Goal: Information Seeking & Learning: Learn about a topic

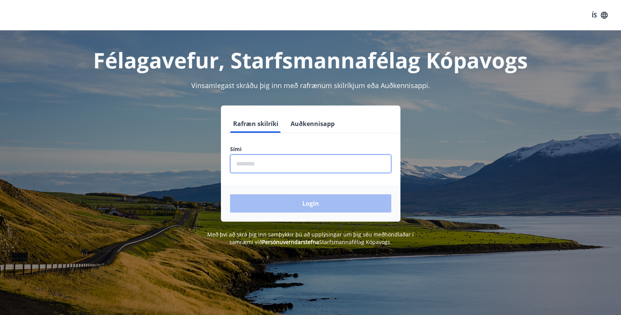
click at [240, 159] on input "phone" at bounding box center [310, 164] width 161 height 19
type input "********"
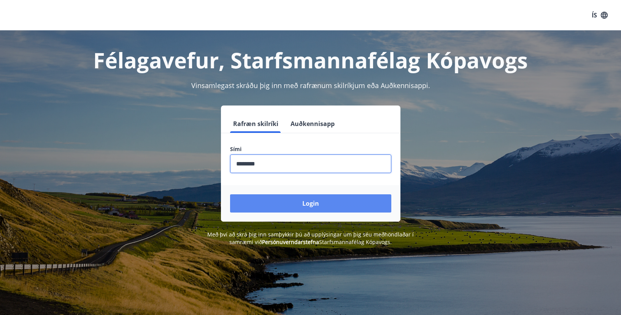
click at [291, 201] on button "Login" at bounding box center [310, 204] width 161 height 18
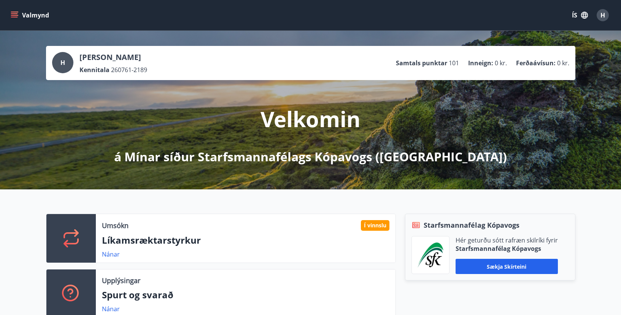
click at [26, 13] on button "Valmynd" at bounding box center [30, 15] width 43 height 14
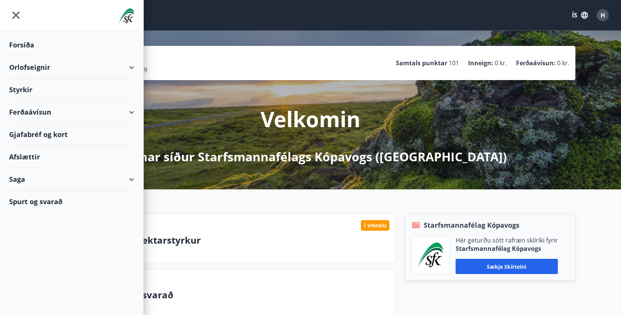
click at [35, 203] on div "Spurt og svarað" at bounding box center [71, 202] width 125 height 22
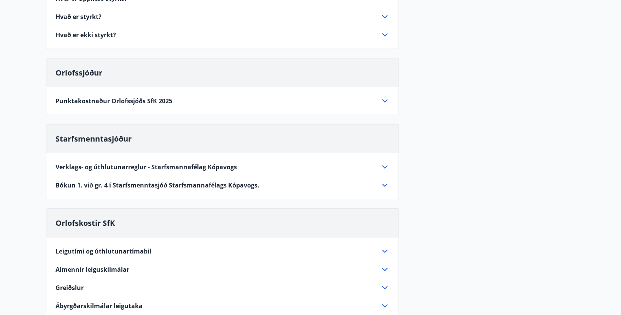
scroll to position [266, 0]
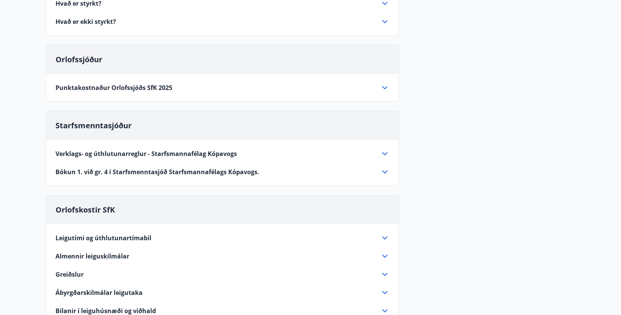
click at [383, 152] on icon at bounding box center [384, 153] width 9 height 9
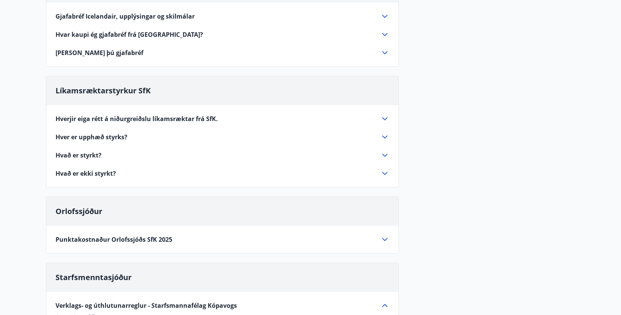
scroll to position [0, 0]
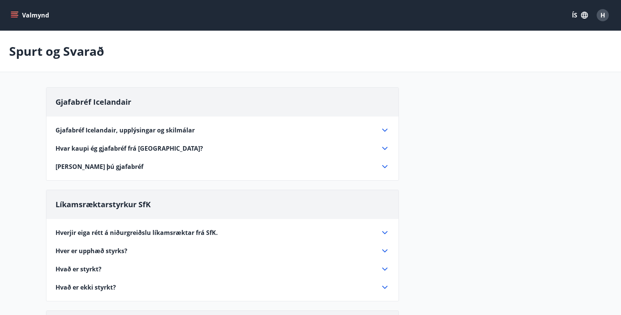
click at [602, 13] on span "H" at bounding box center [602, 15] width 5 height 8
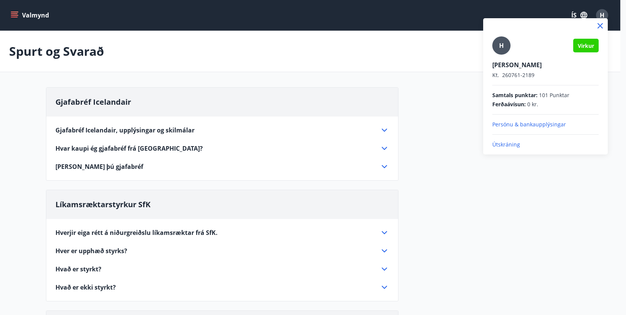
click at [439, 45] on div at bounding box center [313, 157] width 626 height 315
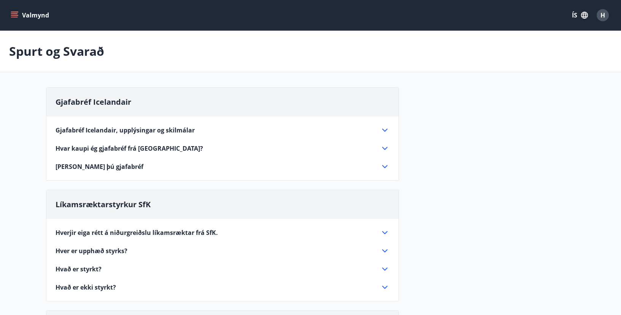
click at [34, 11] on button "Valmynd" at bounding box center [30, 15] width 43 height 14
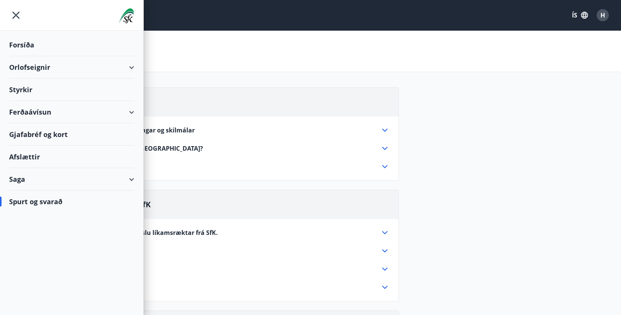
click at [28, 89] on div "Styrkir" at bounding box center [71, 90] width 125 height 22
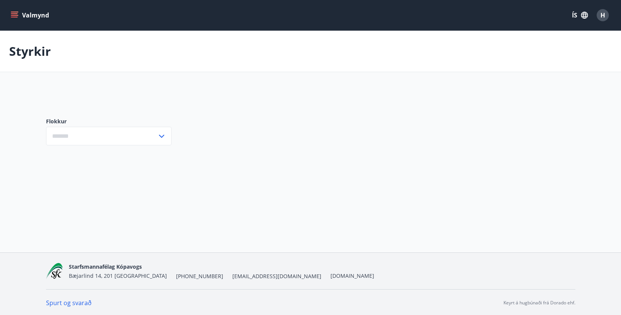
type input "***"
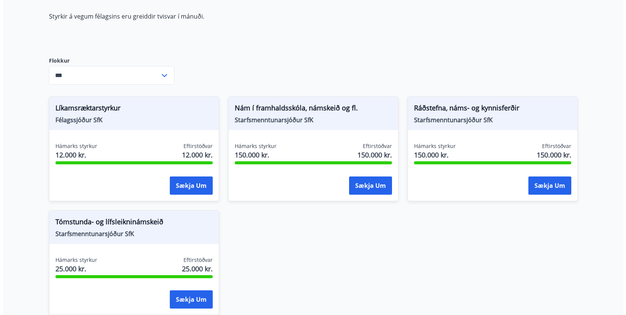
scroll to position [76, 0]
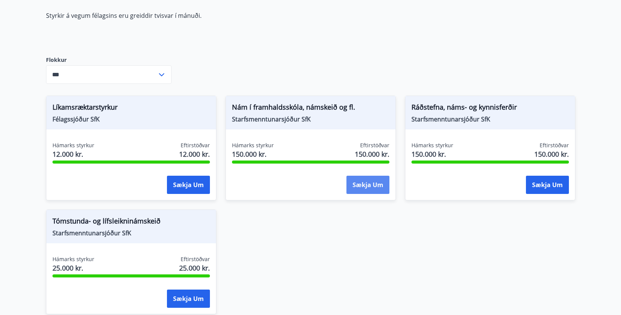
click at [358, 181] on button "Sækja um" at bounding box center [367, 185] width 43 height 18
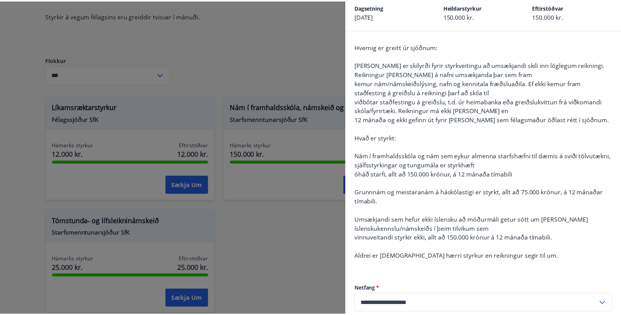
scroll to position [0, 0]
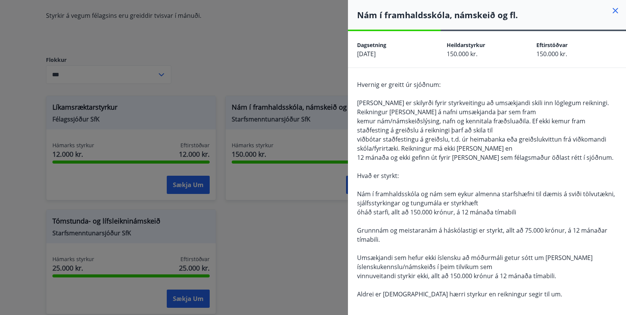
click at [467, 90] on div "Hvernig er greitt úr sjóðnum: Það er skilyrði fyrir styrkveitingu að umsækjandi…" at bounding box center [487, 194] width 260 height 228
click at [611, 7] on icon at bounding box center [615, 10] width 9 height 9
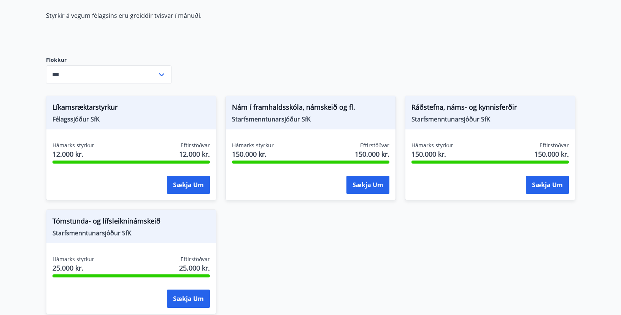
click at [382, 41] on div "Styrkir á vegum félagsins eru greiddir tvisvar í mánuði." at bounding box center [225, 27] width 359 height 33
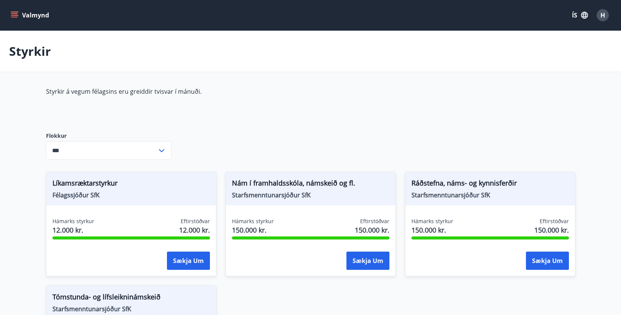
click at [15, 14] on icon "menu" at bounding box center [14, 13] width 7 height 1
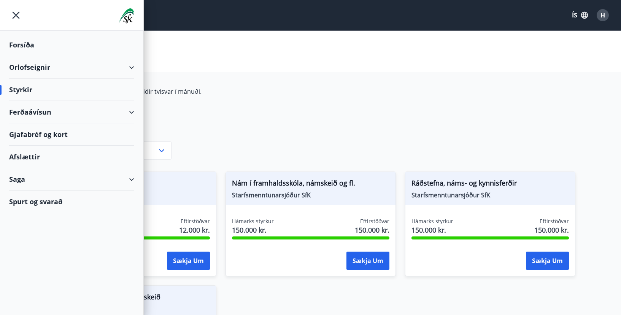
click at [46, 201] on div "Spurt og svarað" at bounding box center [71, 202] width 125 height 22
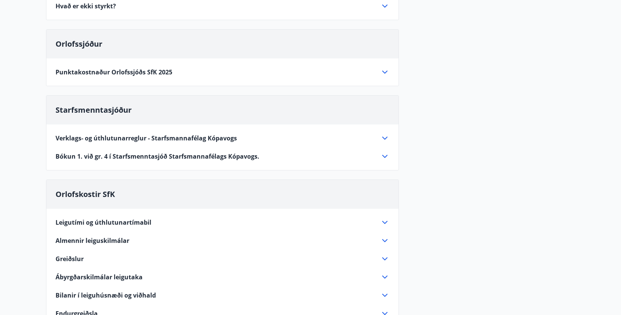
scroll to position [304, 0]
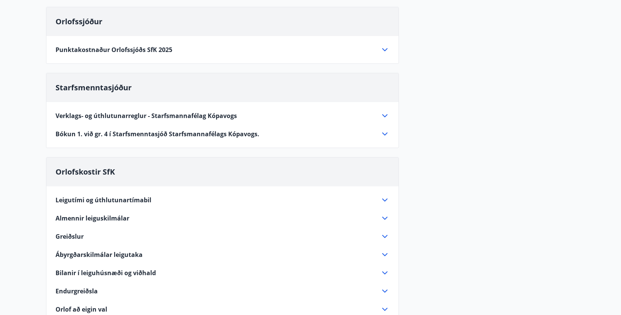
click at [383, 114] on icon at bounding box center [384, 115] width 9 height 9
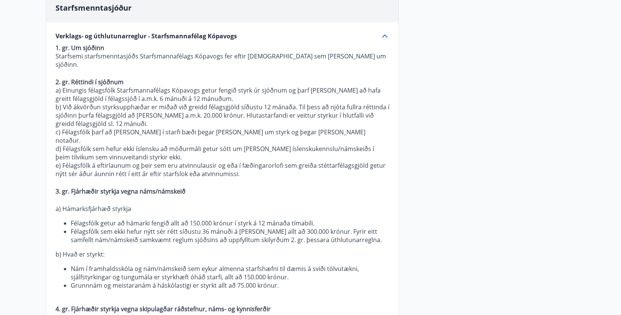
scroll to position [418, 0]
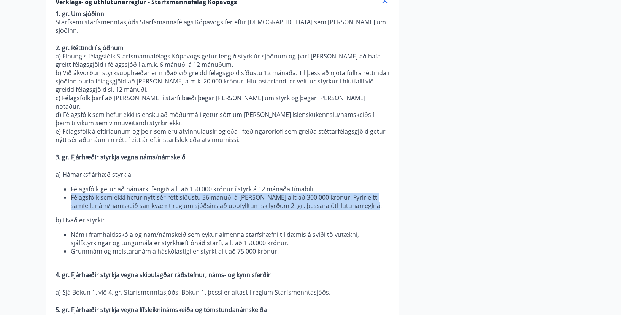
drag, startPoint x: 356, startPoint y: 190, endPoint x: 71, endPoint y: 183, distance: 285.1
click at [71, 193] on li "Félagsfólk sem ekki hefur nýtt sér rétt síðustu 36 mánuði á rétt á styrk allt a…" at bounding box center [230, 201] width 318 height 17
copy li "Félagsfólk sem ekki hefur nýtt sér rétt síðustu 36 mánuði á rétt á styrk allt a…"
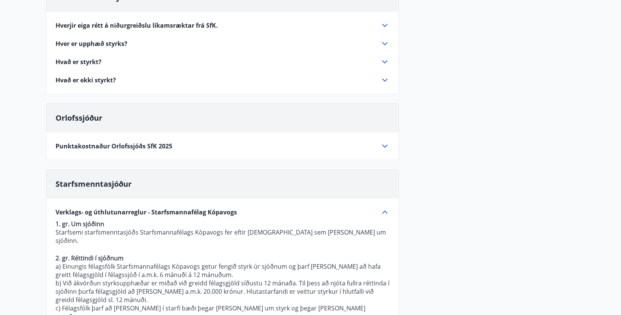
scroll to position [228, 0]
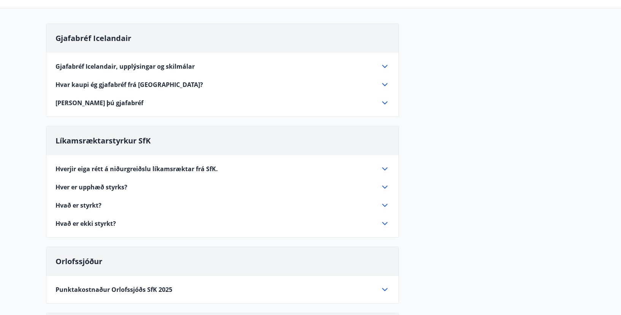
scroll to position [0, 0]
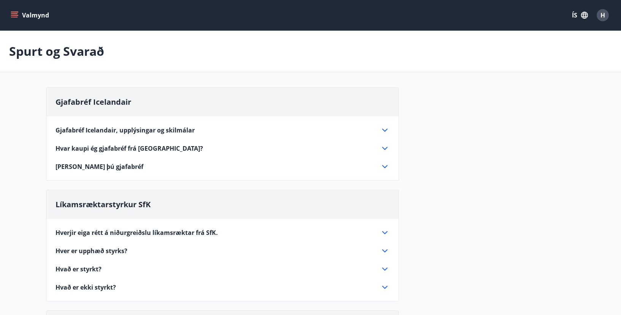
click at [300, 54] on div "Spurt og Svarað" at bounding box center [310, 51] width 621 height 41
